Goal: Information Seeking & Learning: Learn about a topic

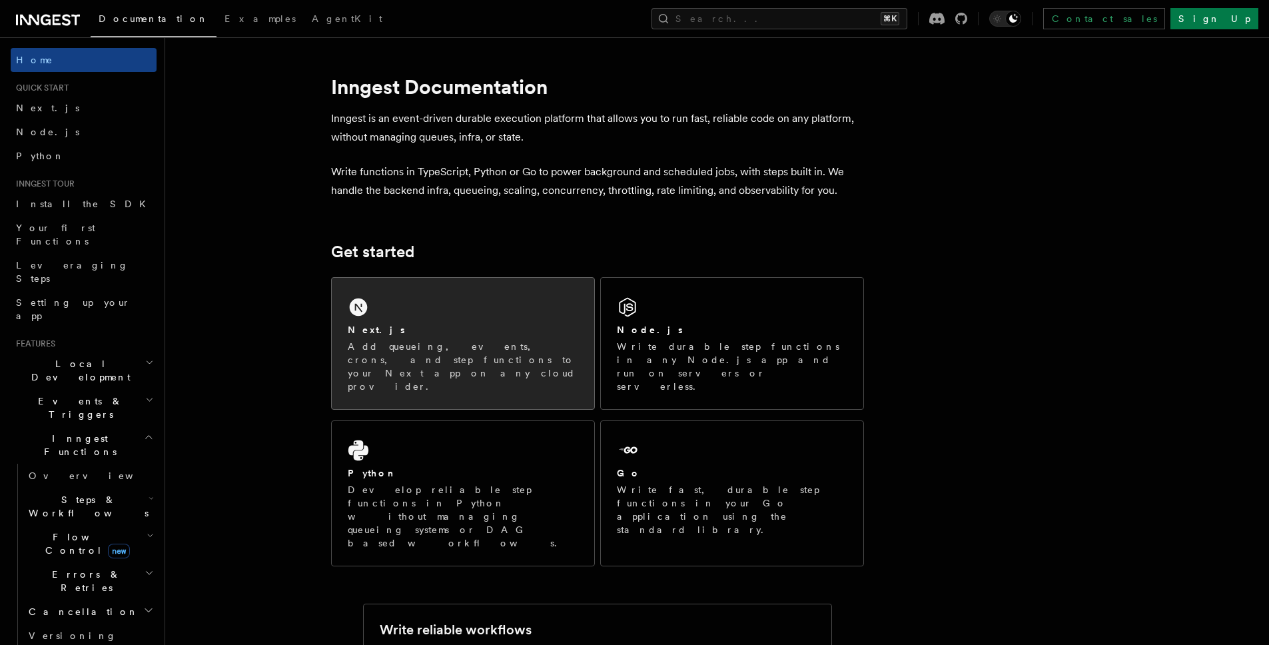
click at [398, 346] on p "Add queueing, events, crons, and step functions to your Next app on any cloud p…" at bounding box center [463, 366] width 230 height 53
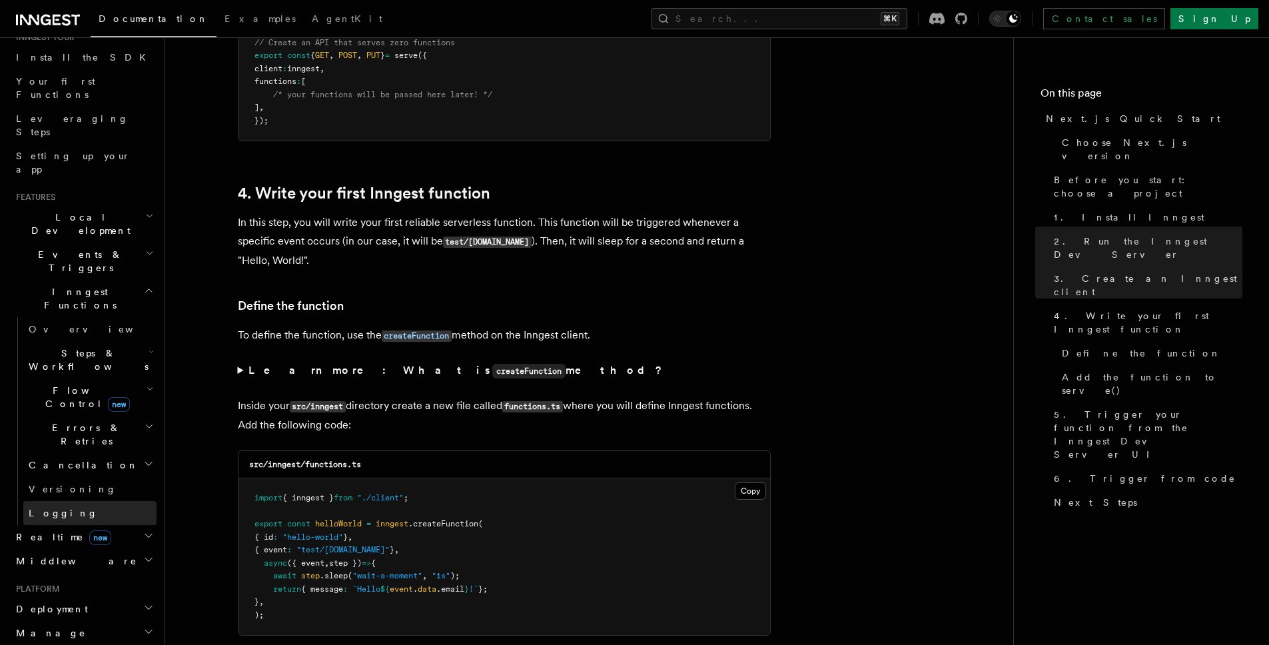
scroll to position [2023, 0]
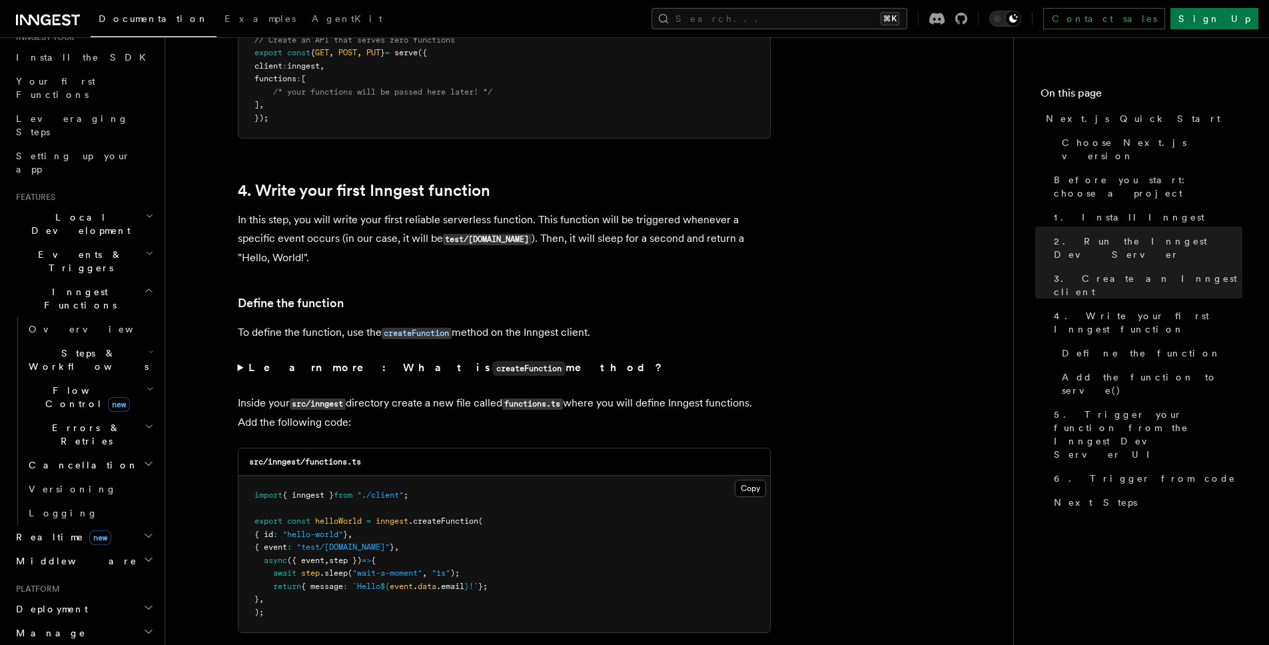
click at [39, 554] on span "Middleware" at bounding box center [74, 560] width 127 height 13
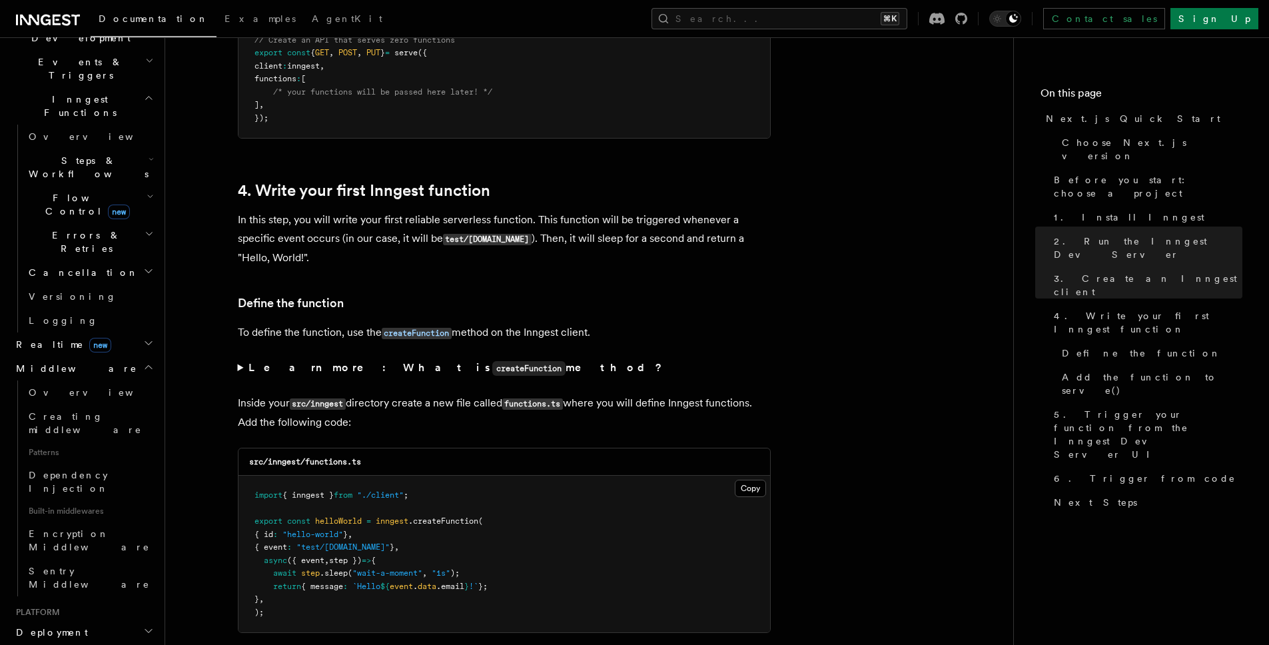
scroll to position [340, 0]
click at [70, 410] on span "Creating middleware" at bounding box center [85, 422] width 113 height 24
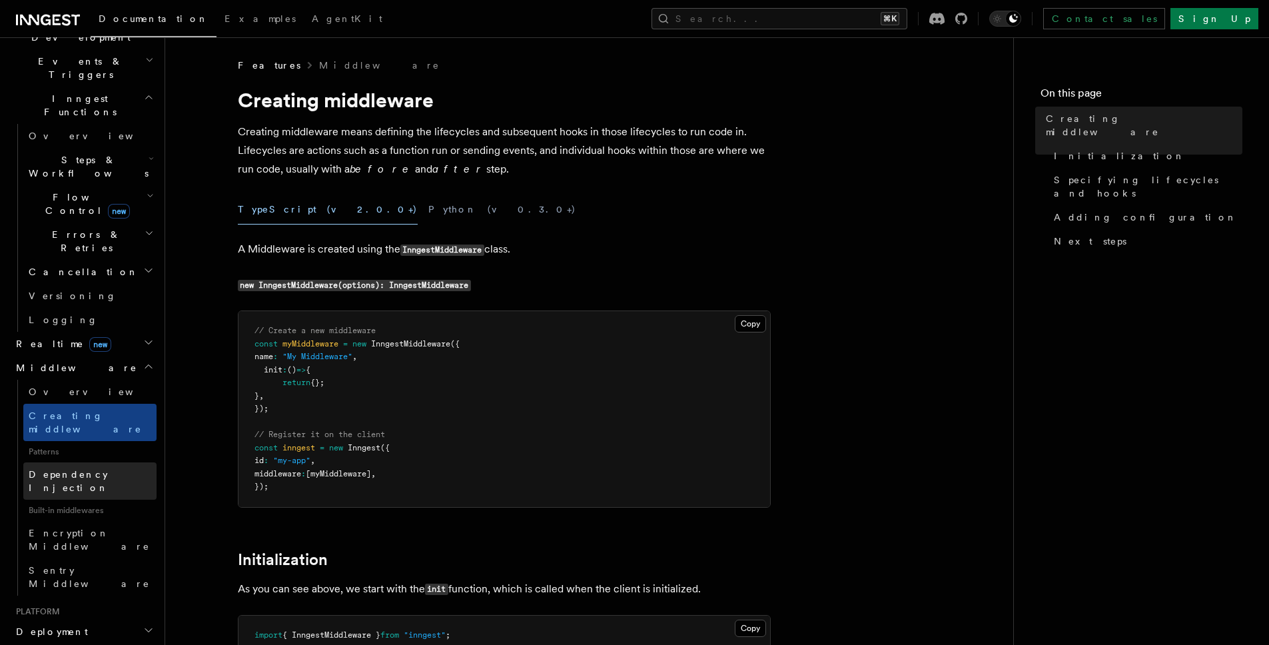
click at [47, 469] on span "Dependency Injection" at bounding box center [69, 481] width 80 height 24
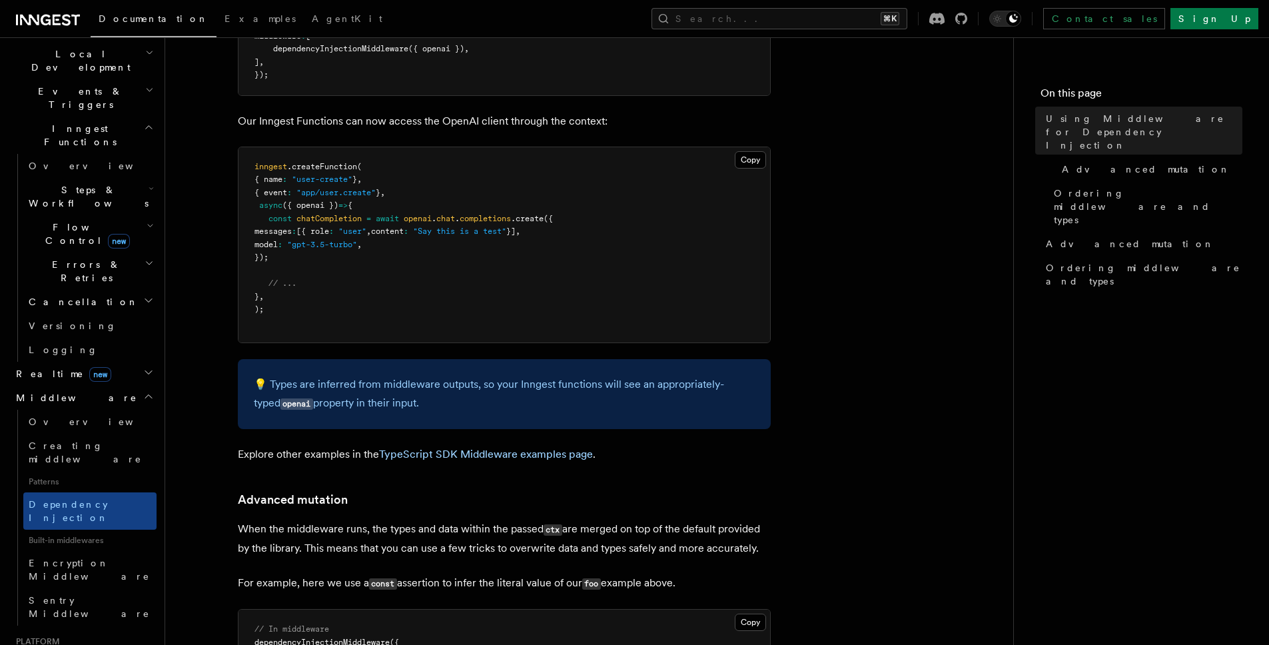
scroll to position [309, 0]
